Goal: Understand site structure

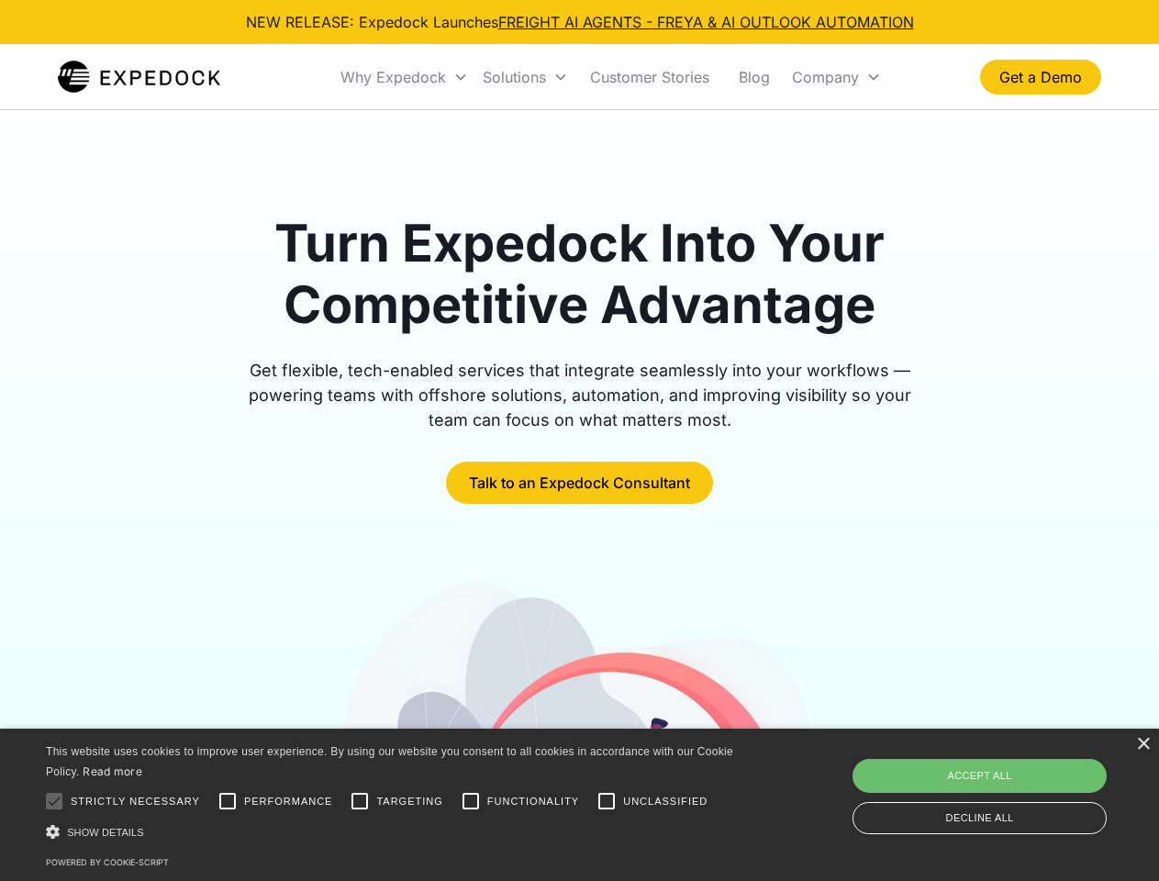
click at [405, 77] on div "Why Expedock" at bounding box center [394, 77] width 106 height 18
click at [525, 77] on div "Solutions" at bounding box center [514, 77] width 63 height 18
click at [836, 77] on div "Company" at bounding box center [825, 77] width 67 height 18
click at [54, 801] on div at bounding box center [54, 801] width 37 height 37
click at [228, 801] on input "Performance" at bounding box center [227, 801] width 37 height 37
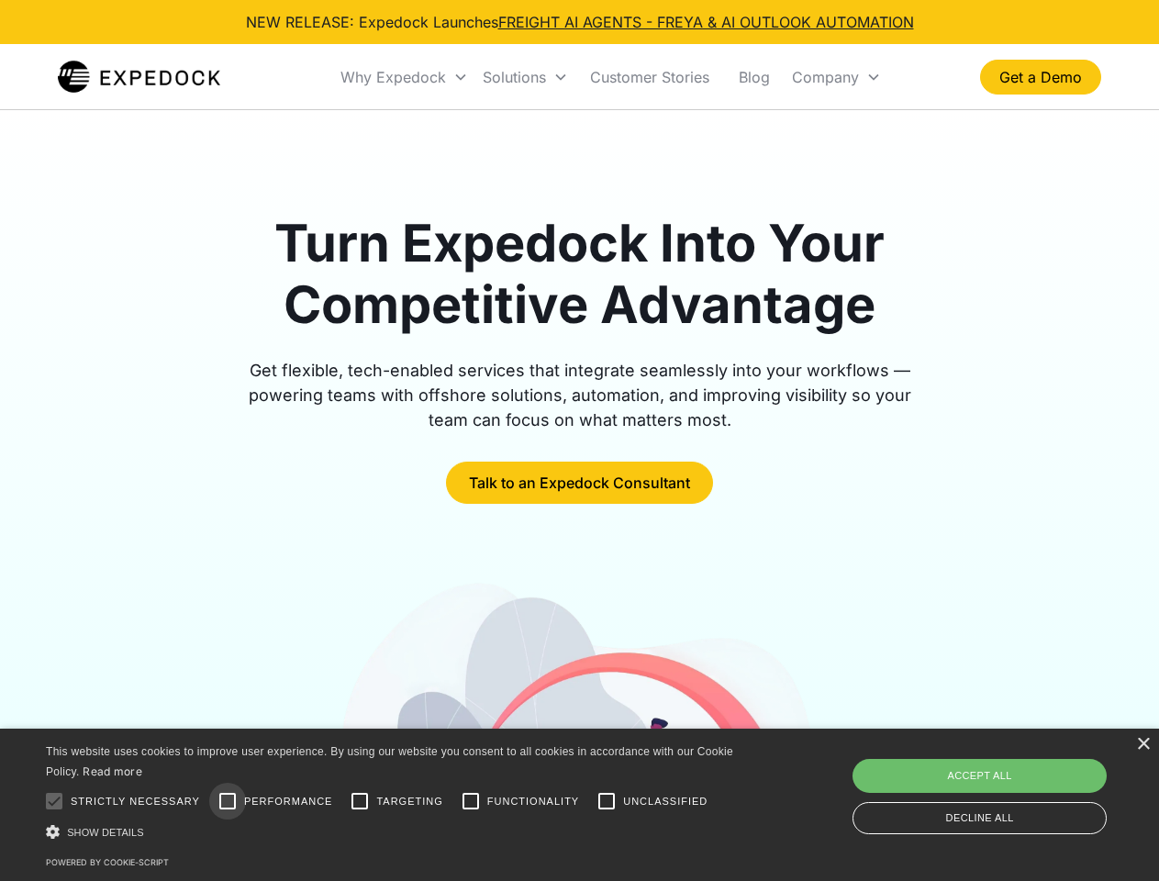
checkbox input "true"
click at [360, 801] on input "Targeting" at bounding box center [359, 801] width 37 height 37
checkbox input "true"
click at [471, 801] on input "Functionality" at bounding box center [471, 801] width 37 height 37
checkbox input "true"
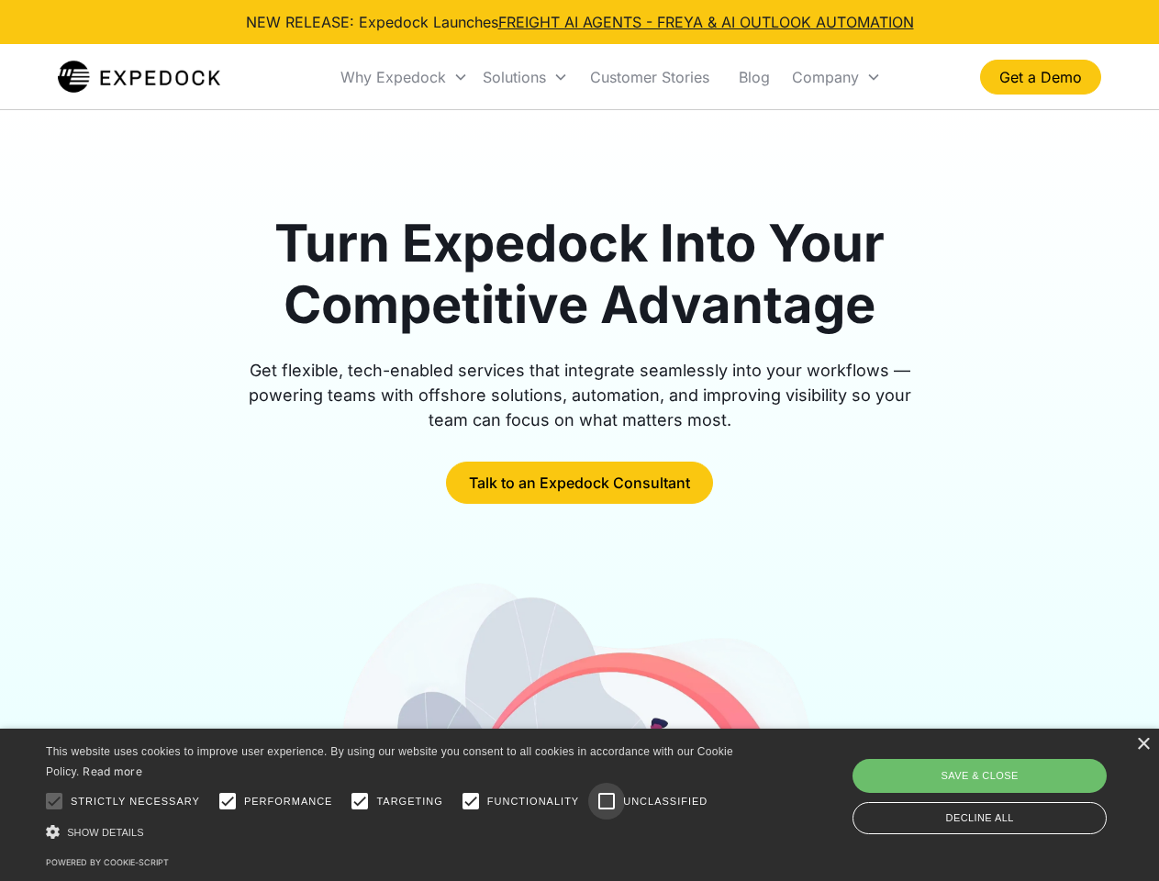
click at [607, 801] on input "Unclassified" at bounding box center [606, 801] width 37 height 37
checkbox input "true"
click at [393, 832] on div "Show details Hide details" at bounding box center [393, 832] width 694 height 19
